Goal: Task Accomplishment & Management: Complete application form

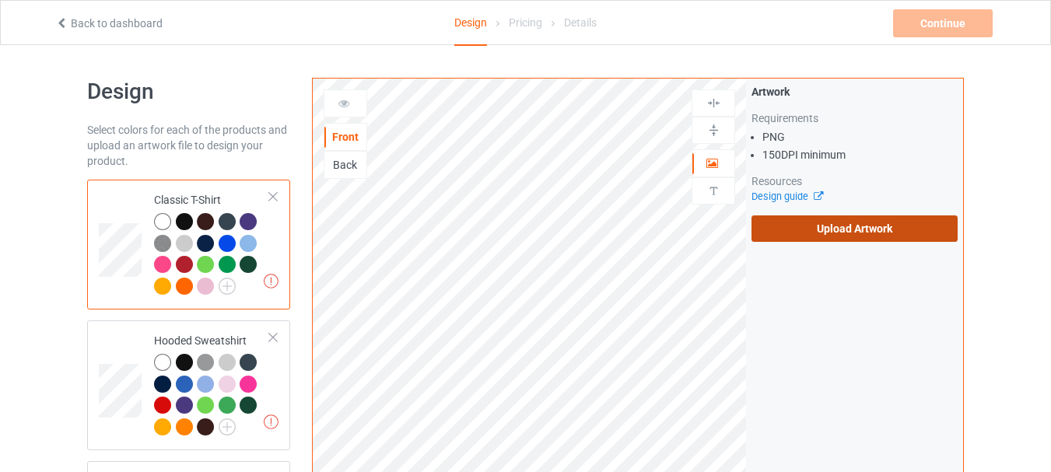
click at [858, 230] on label "Upload Artwork" at bounding box center [855, 229] width 206 height 26
click at [0, 0] on input "Upload Artwork" at bounding box center [0, 0] width 0 height 0
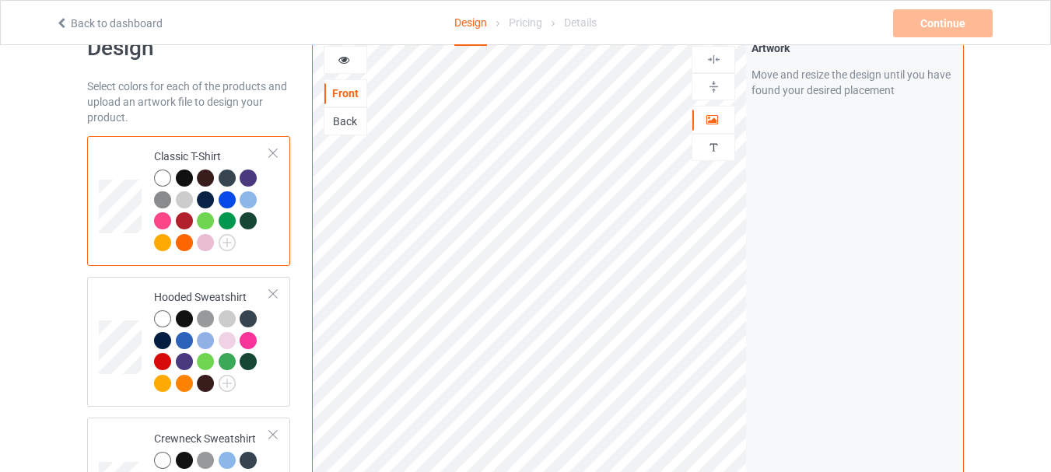
scroll to position [78, 0]
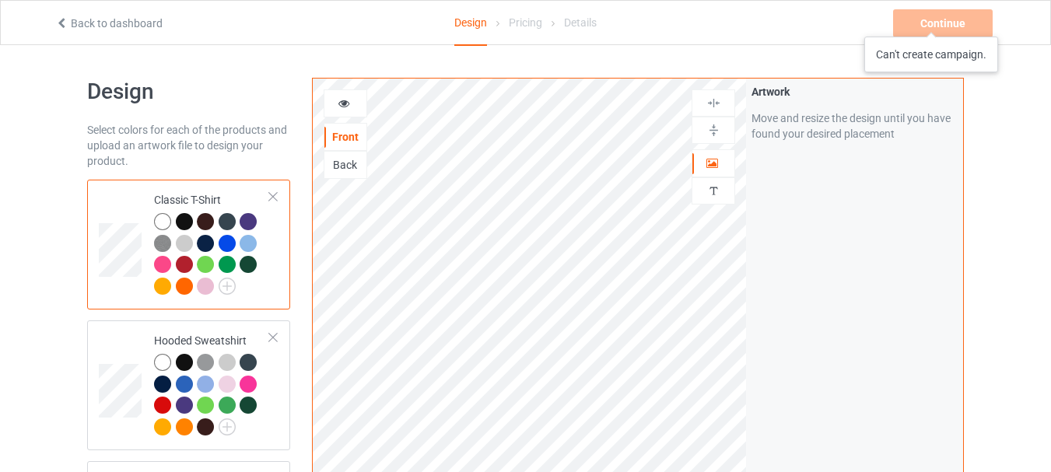
click at [932, 21] on div "Continue Can't create campaign." at bounding box center [944, 23] width 103 height 28
click at [60, 26] on icon at bounding box center [61, 21] width 13 height 11
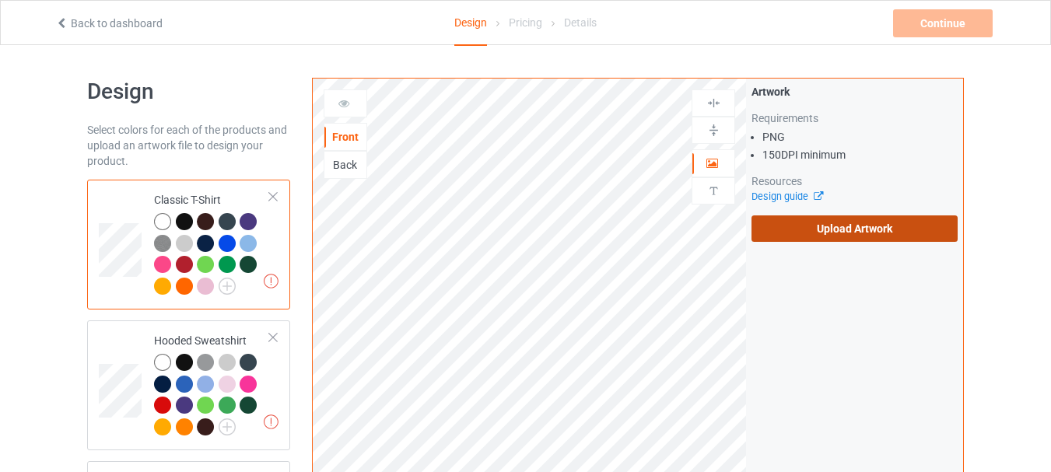
click at [826, 231] on label "Upload Artwork" at bounding box center [855, 229] width 206 height 26
click at [0, 0] on input "Upload Artwork" at bounding box center [0, 0] width 0 height 0
